Goal: Task Accomplishment & Management: Use online tool/utility

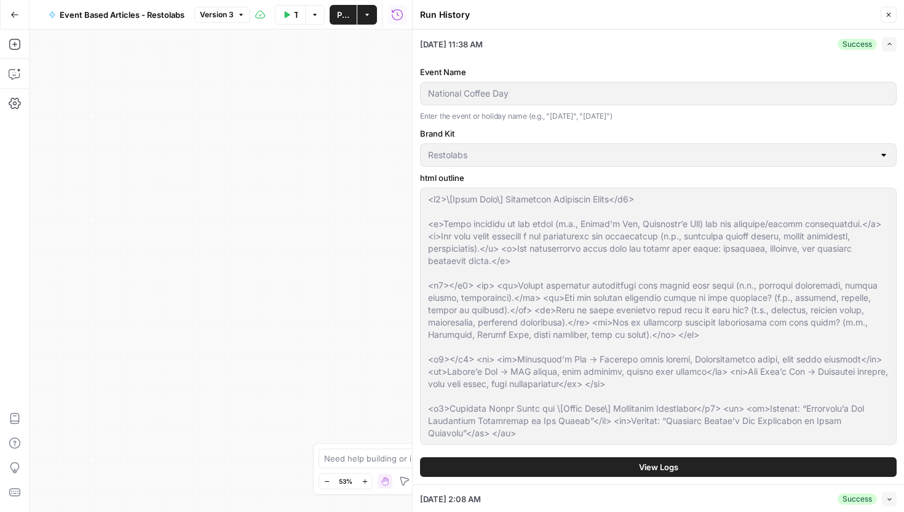
scroll to position [431, 0]
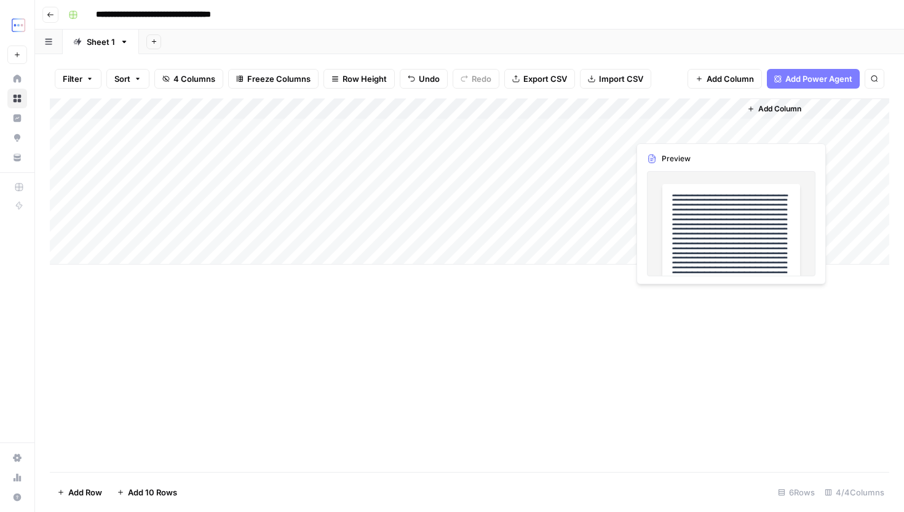
click at [677, 127] on div "Add Column" at bounding box center [470, 181] width 840 height 166
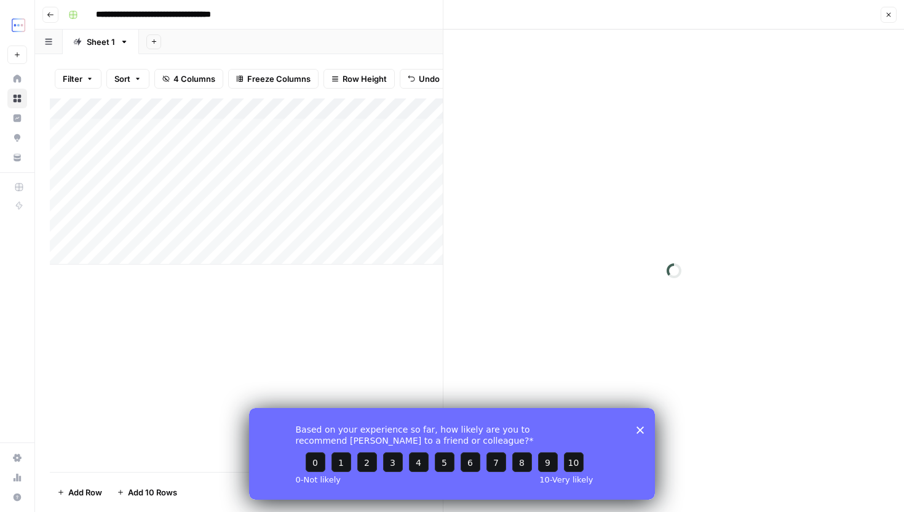
click at [639, 423] on div "Based on your experience so far, how likely are you to recommend [PERSON_NAME] …" at bounding box center [452, 453] width 406 height 92
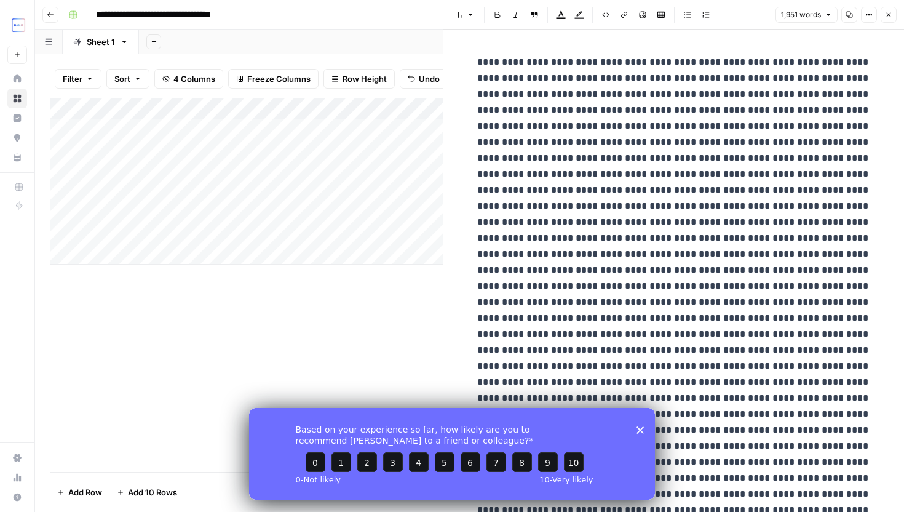
click at [639, 425] on div "Based on your experience so far, how likely are you to recommend [PERSON_NAME] …" at bounding box center [452, 453] width 406 height 92
click at [639, 431] on icon "Close survey" at bounding box center [640, 429] width 7 height 7
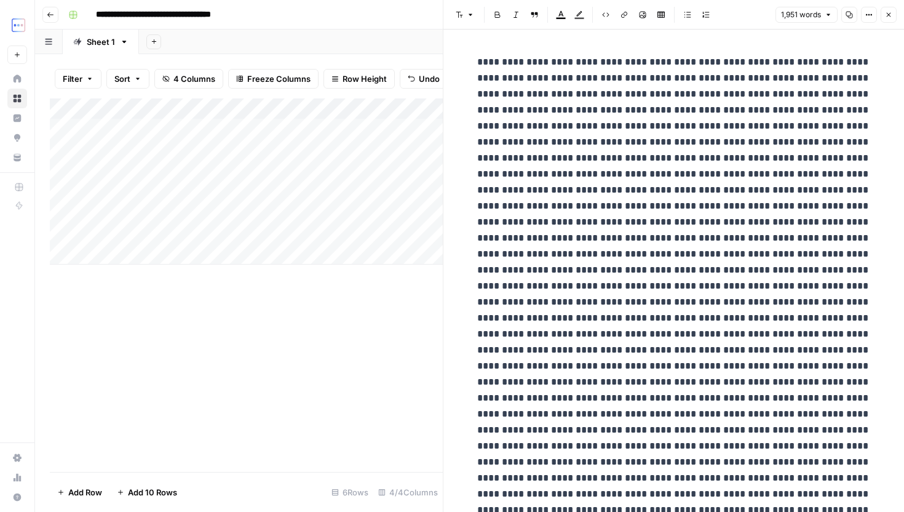
drag, startPoint x: 589, startPoint y: 65, endPoint x: 668, endPoint y: 81, distance: 79.9
drag, startPoint x: 469, startPoint y: 57, endPoint x: 594, endPoint y: 106, distance: 134.8
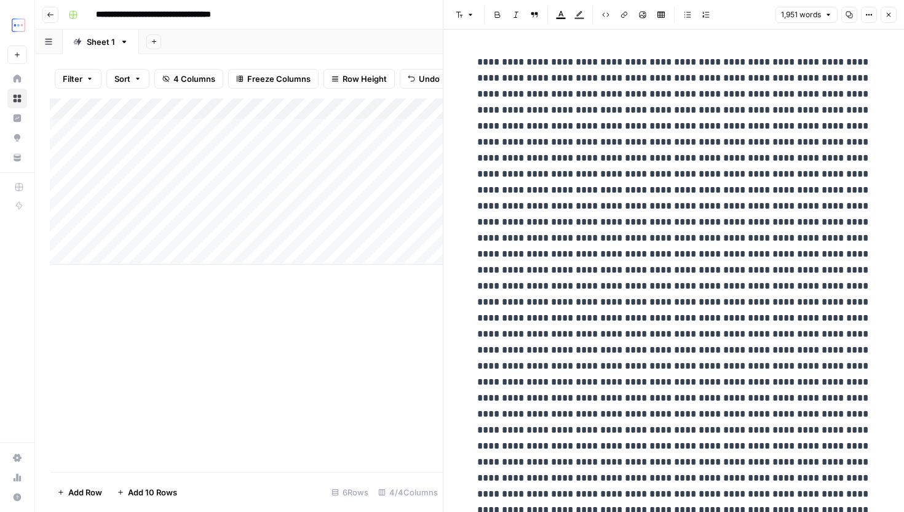
click at [866, 17] on icon "button" at bounding box center [869, 14] width 7 height 7
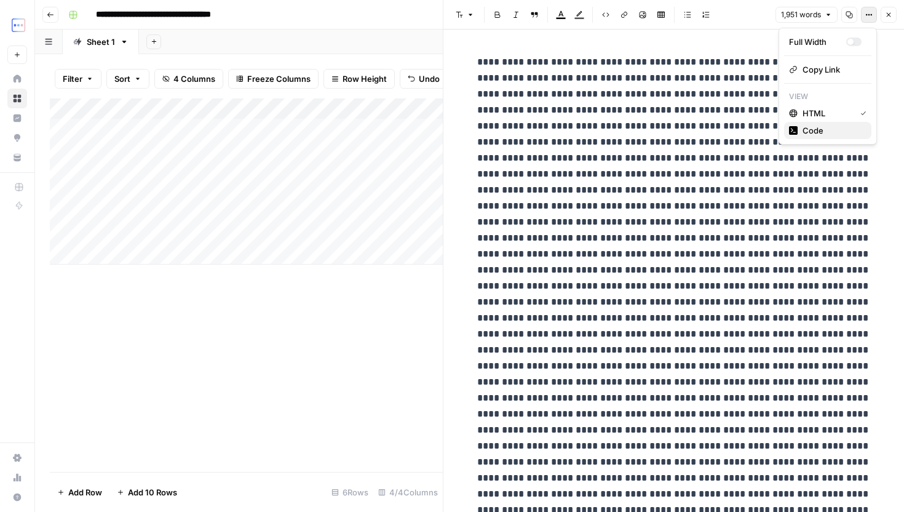
click at [831, 129] on span "Code" at bounding box center [832, 130] width 59 height 12
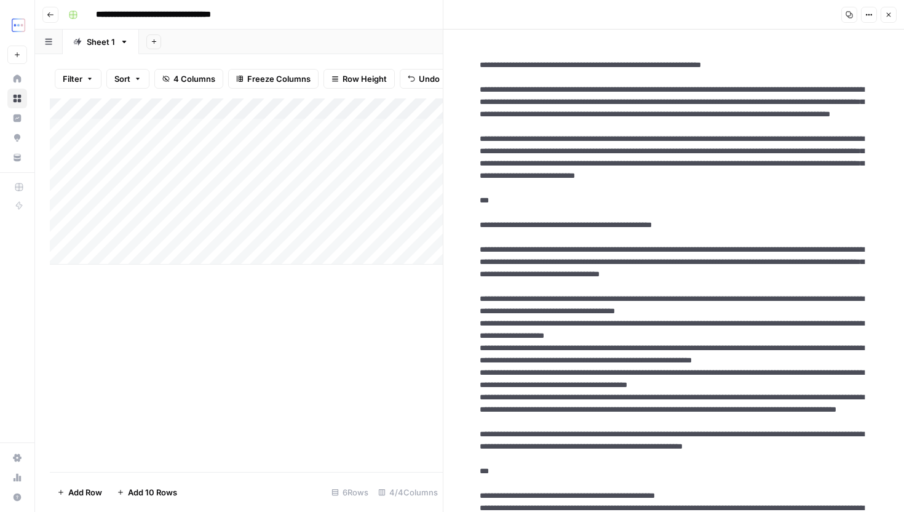
click at [868, 15] on icon "button" at bounding box center [869, 14] width 7 height 7
click at [841, 87] on span "HTML" at bounding box center [832, 85] width 59 height 12
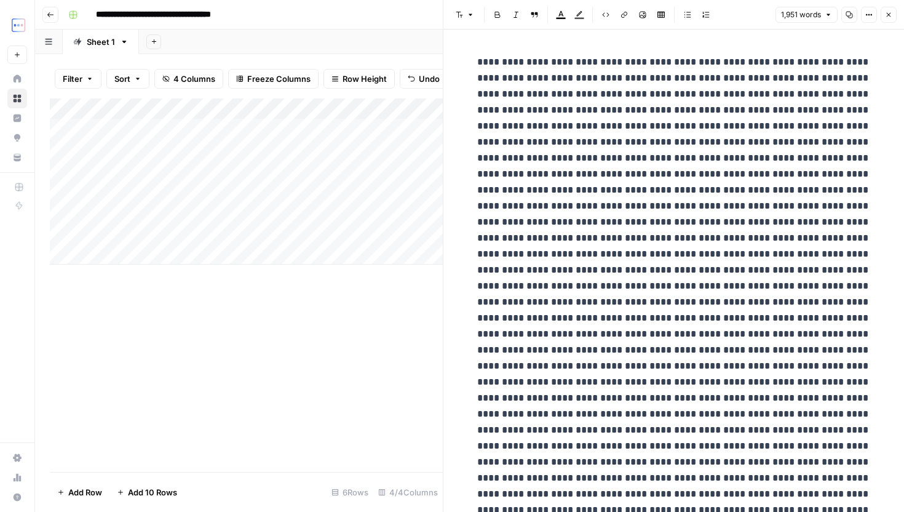
click at [825, 19] on button "1,951 words" at bounding box center [807, 15] width 62 height 16
click at [642, 15] on icon "button" at bounding box center [643, 15] width 7 height 7
click at [890, 12] on icon "button" at bounding box center [888, 14] width 7 height 7
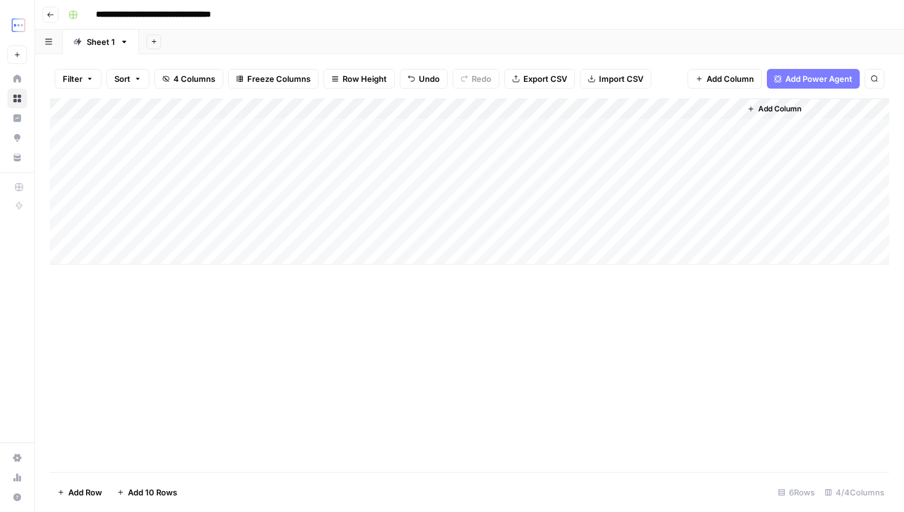
click at [466, 132] on div "Add Column" at bounding box center [470, 181] width 840 height 166
click at [602, 127] on div "Add Column" at bounding box center [470, 181] width 840 height 166
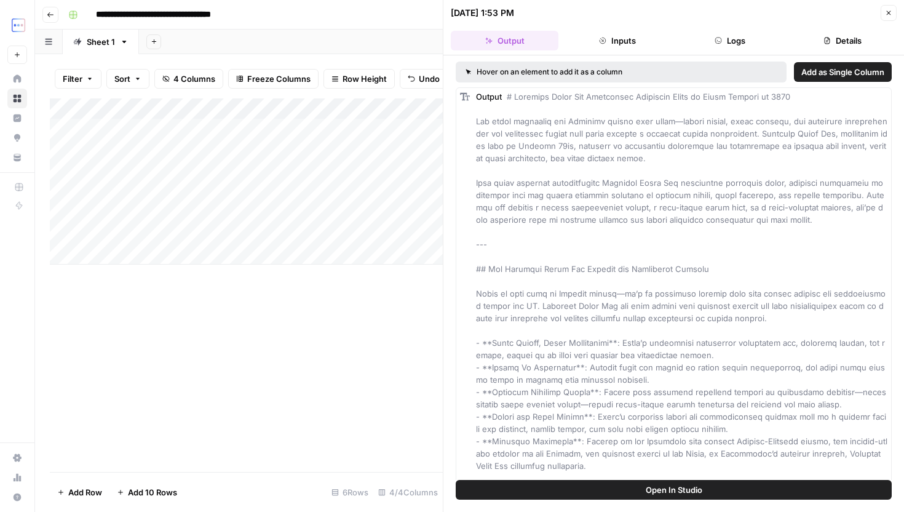
click at [722, 37] on icon "button" at bounding box center [718, 40] width 7 height 7
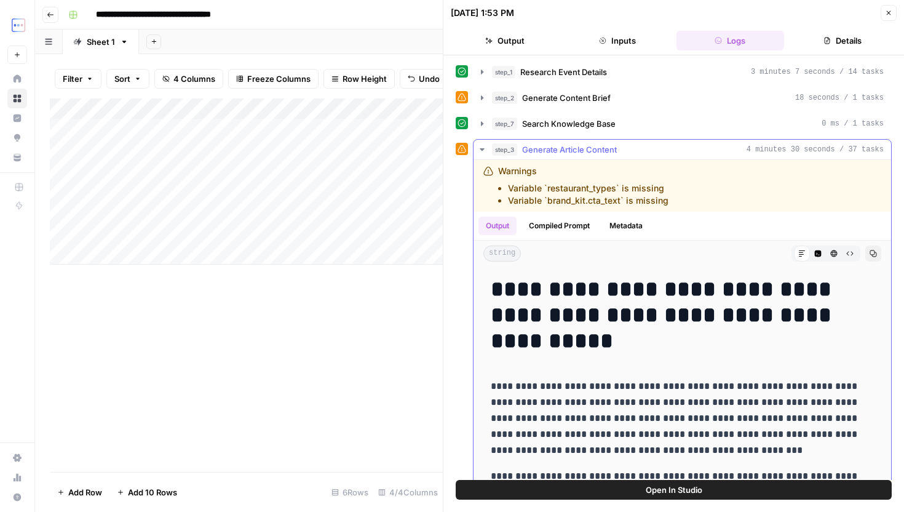
click at [820, 251] on icon "button" at bounding box center [818, 253] width 7 height 7
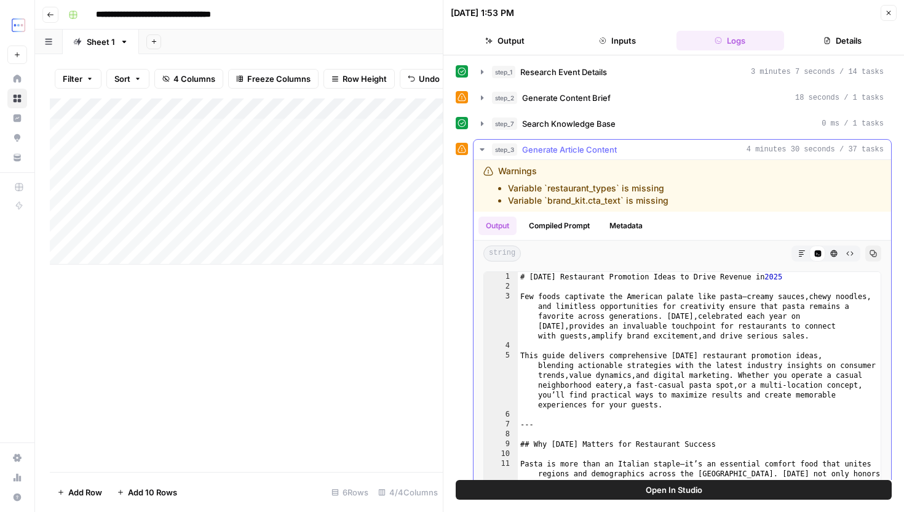
click at [803, 253] on icon "button" at bounding box center [802, 253] width 7 height 7
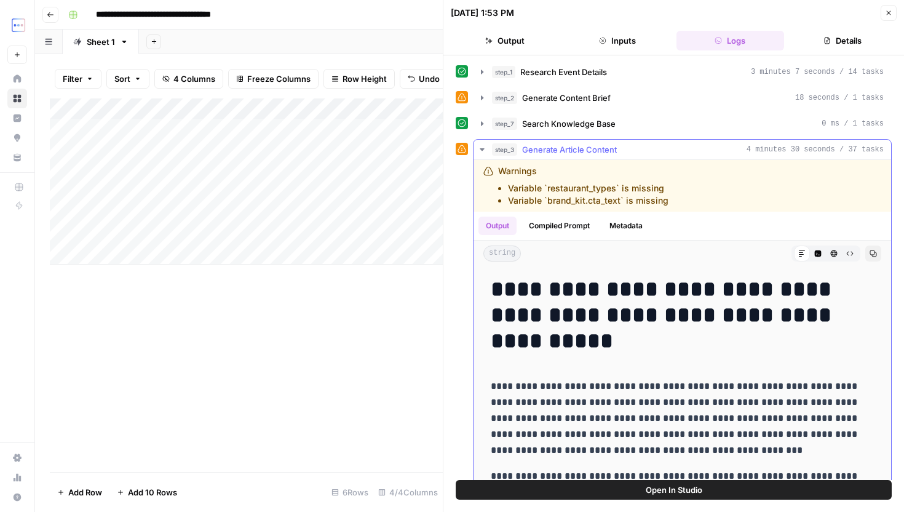
drag, startPoint x: 594, startPoint y: 341, endPoint x: 649, endPoint y: 373, distance: 63.7
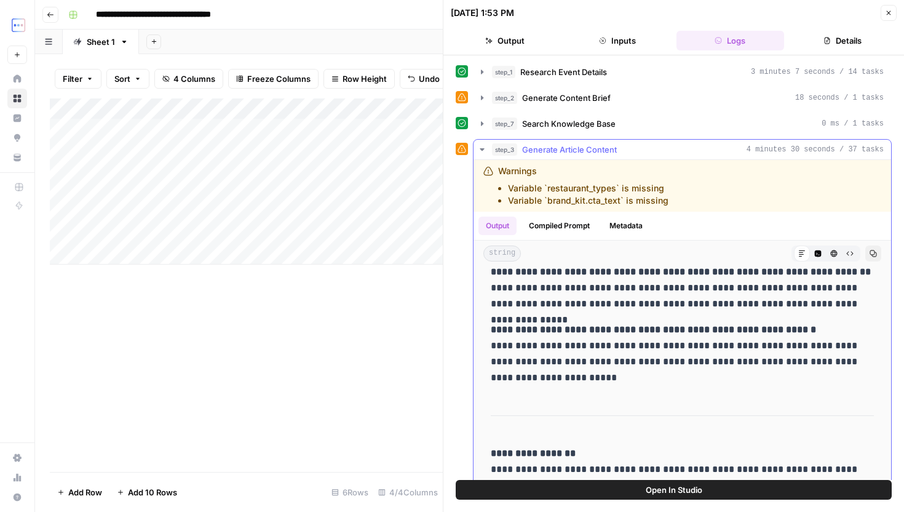
scroll to position [46, 0]
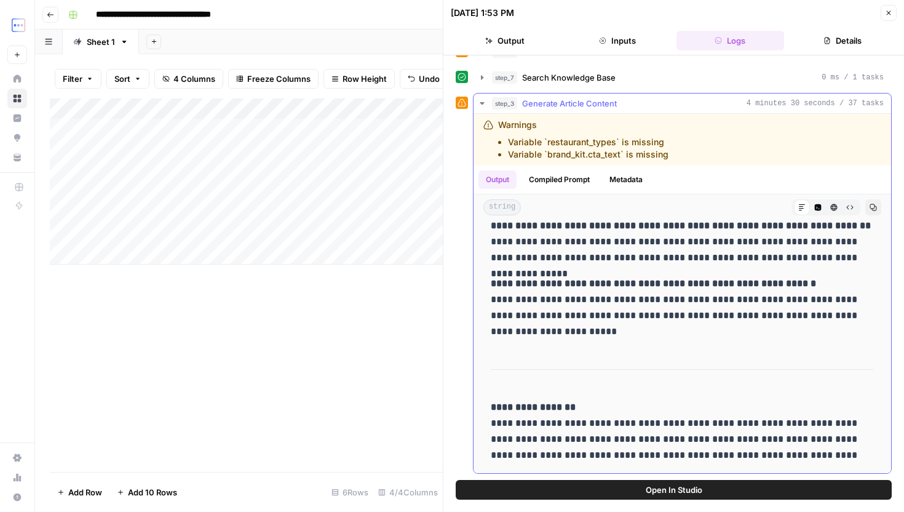
copy div "**********"
click at [359, 152] on div "Add Column" at bounding box center [246, 181] width 393 height 166
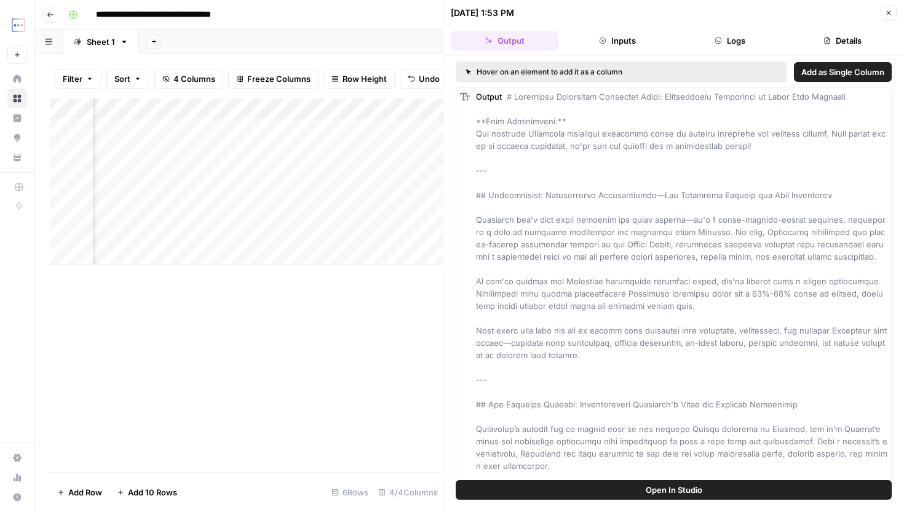
click at [737, 41] on button "Logs" at bounding box center [731, 41] width 108 height 20
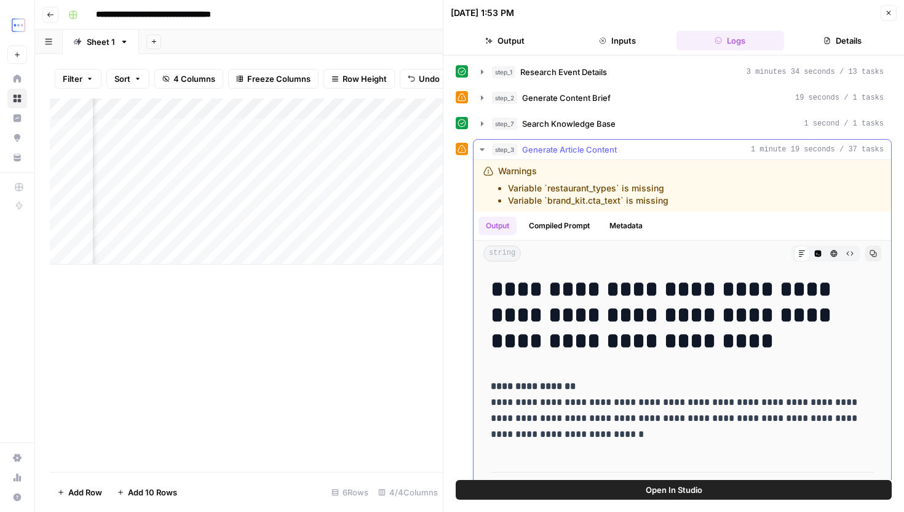
drag, startPoint x: 495, startPoint y: 281, endPoint x: 702, endPoint y: 376, distance: 228.2
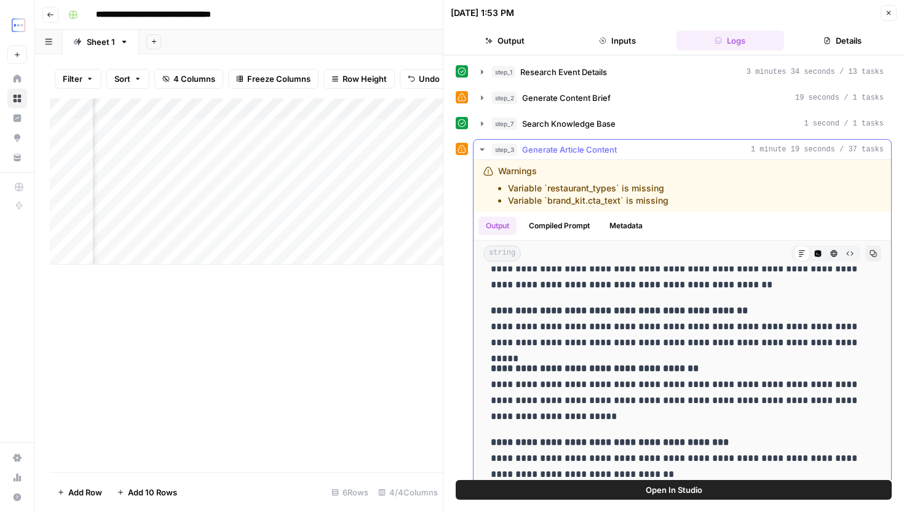
scroll to position [6474, 0]
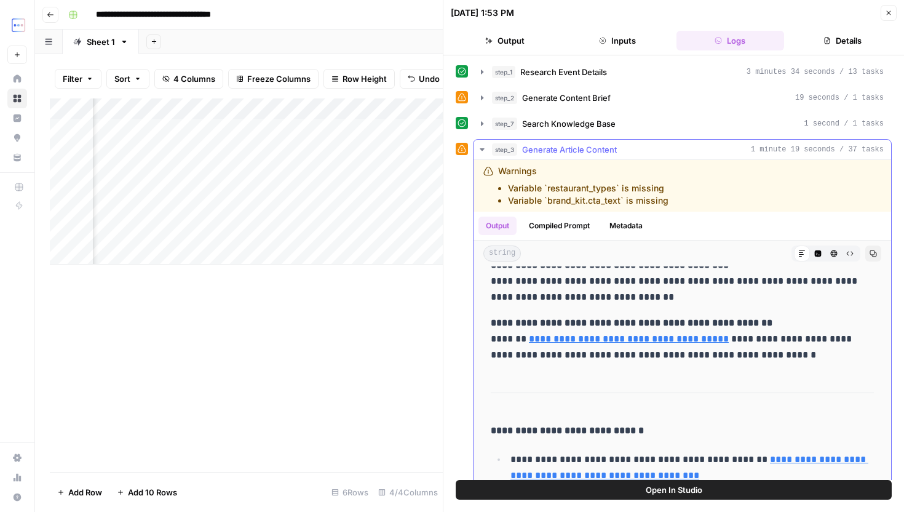
copy div "**********"
